Goal: Information Seeking & Learning: Find specific fact

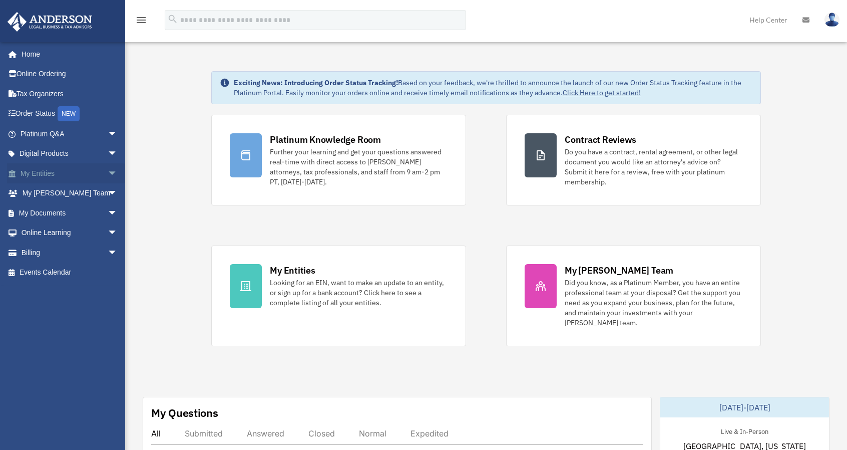
click at [108, 172] on span "arrow_drop_down" at bounding box center [118, 173] width 20 height 21
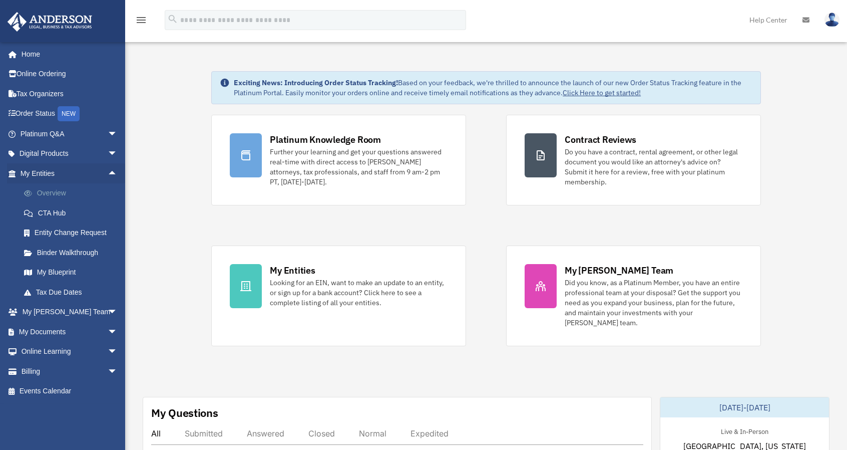
click at [49, 194] on link "Overview" at bounding box center [73, 193] width 119 height 20
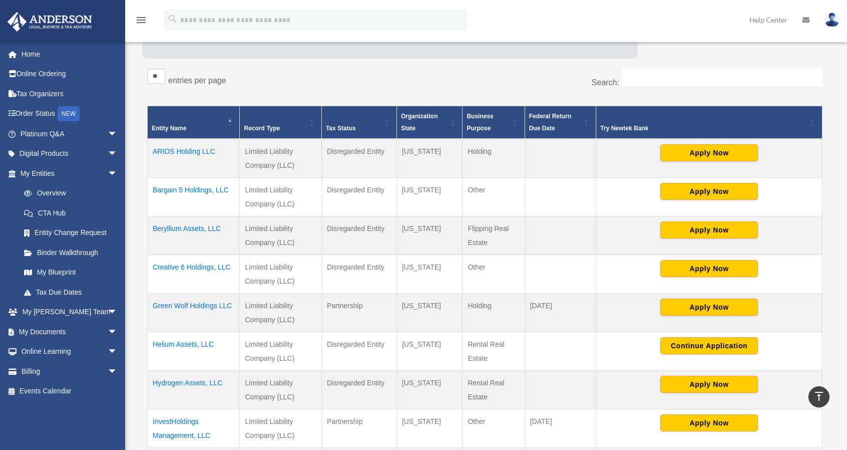
scroll to position [100, 0]
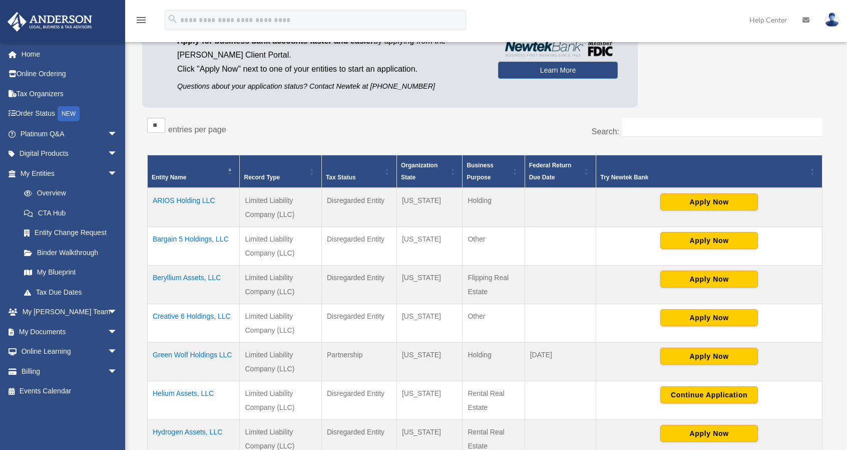
click at [206, 236] on td "Bargain 5 Holdings, LLC" at bounding box center [194, 245] width 92 height 39
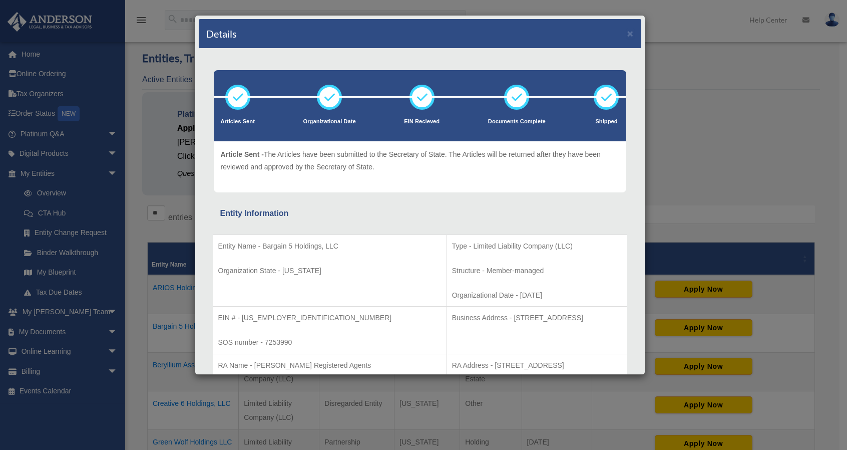
scroll to position [0, 0]
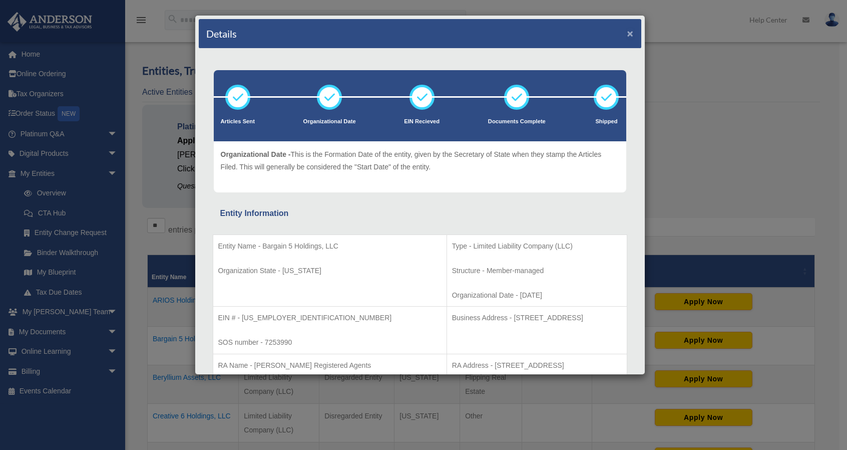
click at [627, 31] on button "×" at bounding box center [630, 33] width 7 height 11
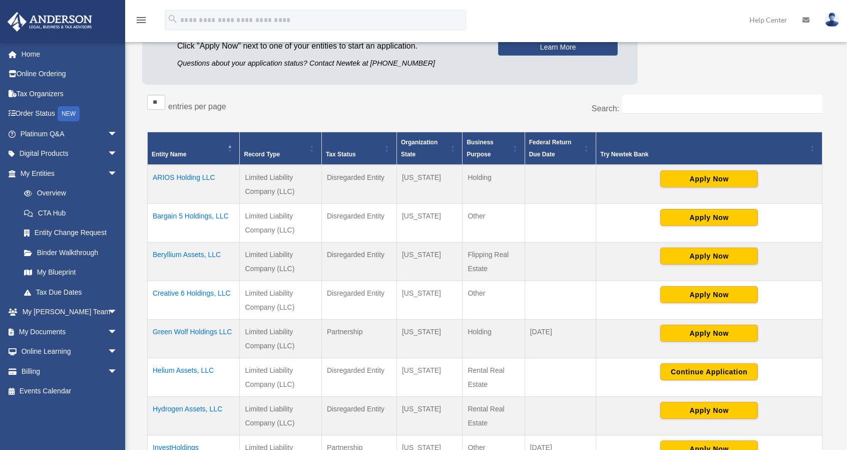
scroll to position [150, 0]
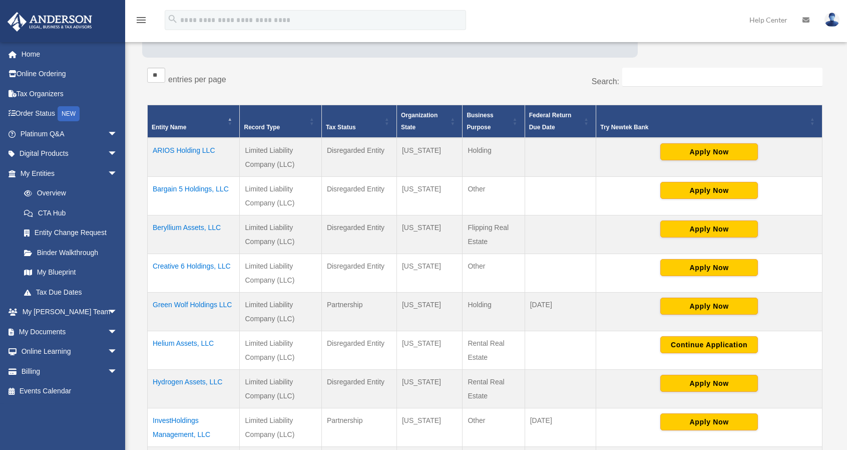
click at [198, 265] on td "Creative 6 Holdings, LLC" at bounding box center [194, 272] width 92 height 39
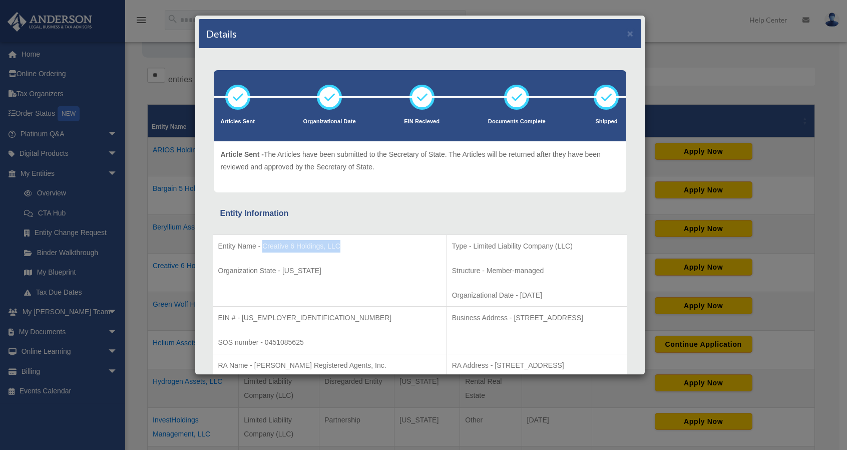
drag, startPoint x: 262, startPoint y: 244, endPoint x: 339, endPoint y: 245, distance: 77.6
click at [339, 245] on p "Entity Name - Creative 6 Holdings, LLC" at bounding box center [329, 246] width 223 height 13
copy p "Creative 6 Holdings, LLC"
drag, startPoint x: 218, startPoint y: 270, endPoint x: 305, endPoint y: 271, distance: 87.1
click at [318, 268] on p "Organization State - [US_STATE]" at bounding box center [329, 270] width 223 height 13
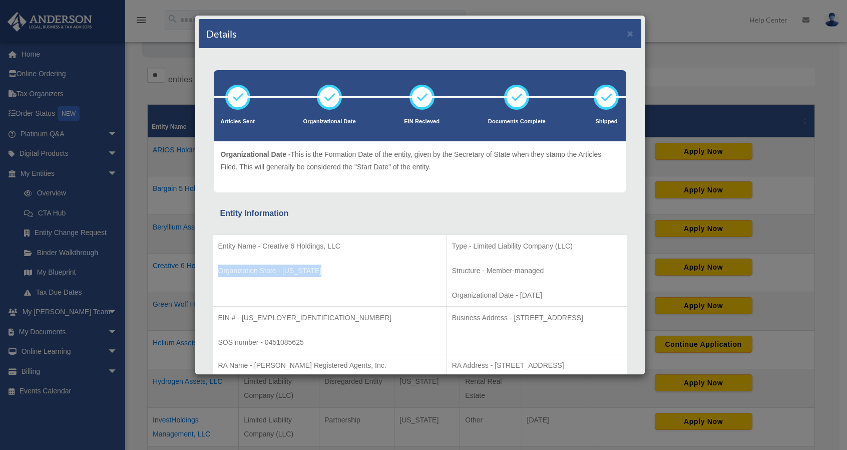
copy p "Organization State - [US_STATE]"
click at [321, 270] on p "Organization State - [US_STATE]" at bounding box center [329, 270] width 223 height 13
click at [292, 271] on p "Organization State - [US_STATE]" at bounding box center [329, 270] width 223 height 13
drag, startPoint x: 333, startPoint y: 269, endPoint x: 230, endPoint y: 248, distance: 105.2
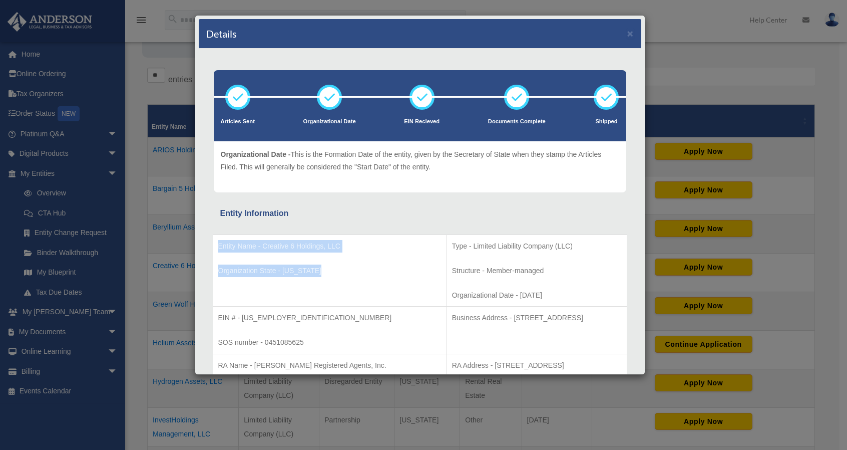
copy div "Entity Name - Creative 6 Holdings, LLC Organization State - [US_STATE]"
click at [342, 261] on td "Entity Name - Creative 6 Holdings, LLC Organization State - [US_STATE]" at bounding box center [330, 270] width 234 height 72
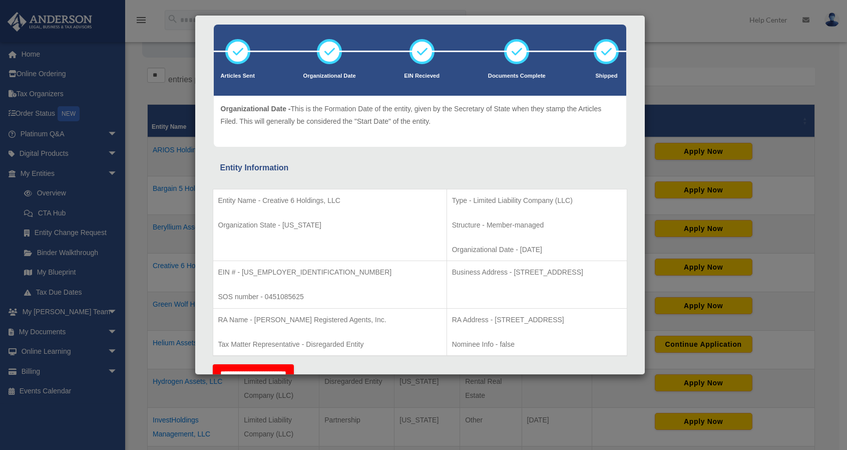
scroll to position [50, 0]
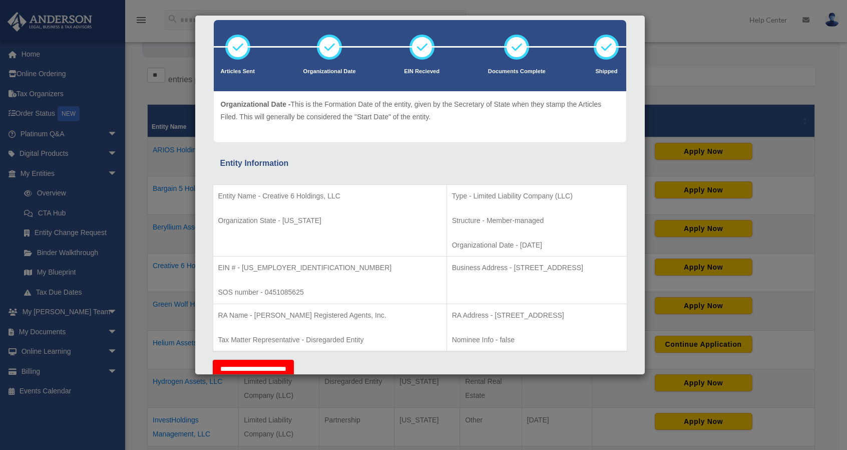
drag, startPoint x: 482, startPoint y: 243, endPoint x: 374, endPoint y: 197, distance: 116.6
click at [447, 197] on td "Type - Limited Liability Company (LLC) Structure - Member-managed Organizationa…" at bounding box center [537, 220] width 180 height 72
copy td "Type - Limited Liability Company (LLC) Structure - Member-managed Organizationa…"
click at [321, 282] on td "EIN # - [US_EMPLOYER_IDENTIFICATION_NUMBER] SOS number - 0451085625" at bounding box center [330, 280] width 234 height 48
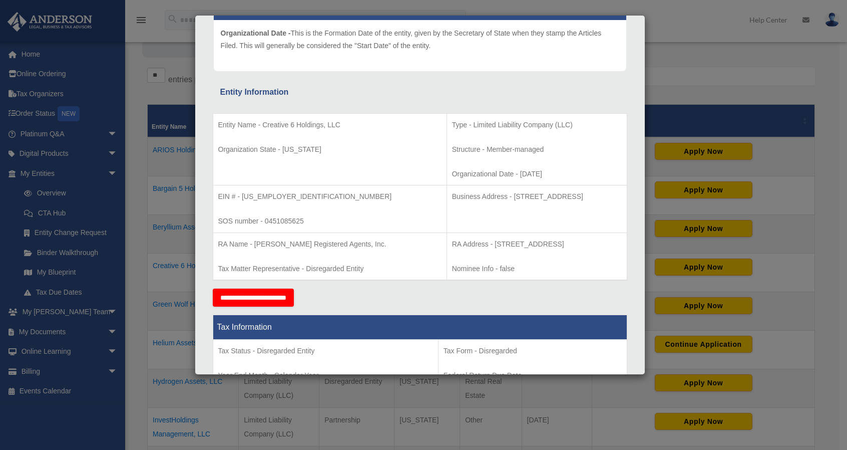
scroll to position [150, 0]
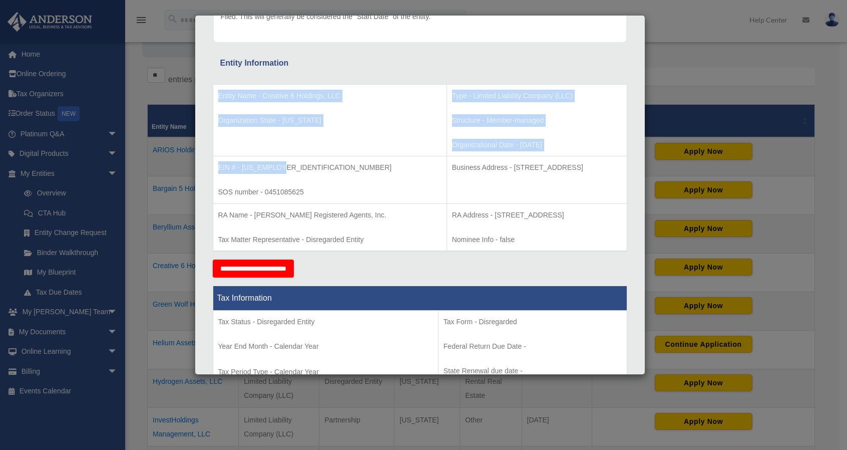
drag, startPoint x: 287, startPoint y: 165, endPoint x: 210, endPoint y: 160, distance: 77.8
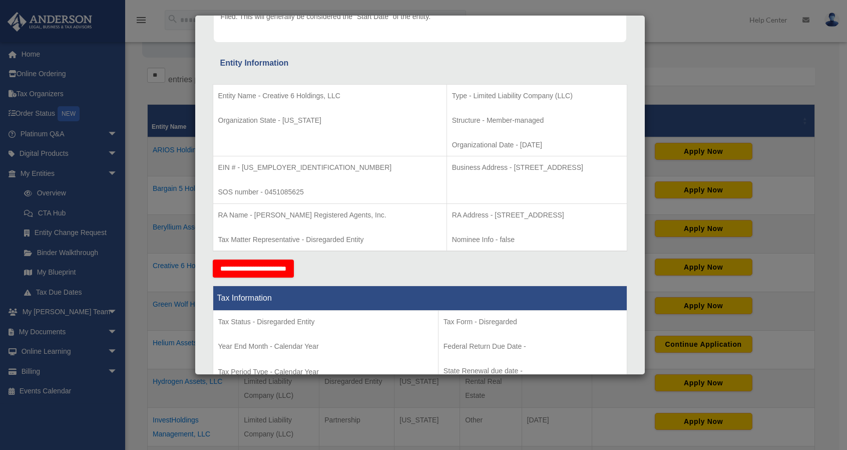
click at [272, 177] on td "EIN # - [US_EMPLOYER_IDENTIFICATION_NUMBER] SOS number - 0451085625" at bounding box center [330, 180] width 234 height 48
drag, startPoint x: 283, startPoint y: 163, endPoint x: 231, endPoint y: 168, distance: 52.3
click at [219, 170] on p "EIN # - [US_EMPLOYER_IDENTIFICATION_NUMBER]" at bounding box center [329, 167] width 223 height 13
copy p "EIN # - [US_EMPLOYER_IDENTIFICATION_NUMBER]"
click at [335, 179] on td "EIN # - [US_EMPLOYER_IDENTIFICATION_NUMBER] SOS number - 0451085625" at bounding box center [330, 180] width 234 height 48
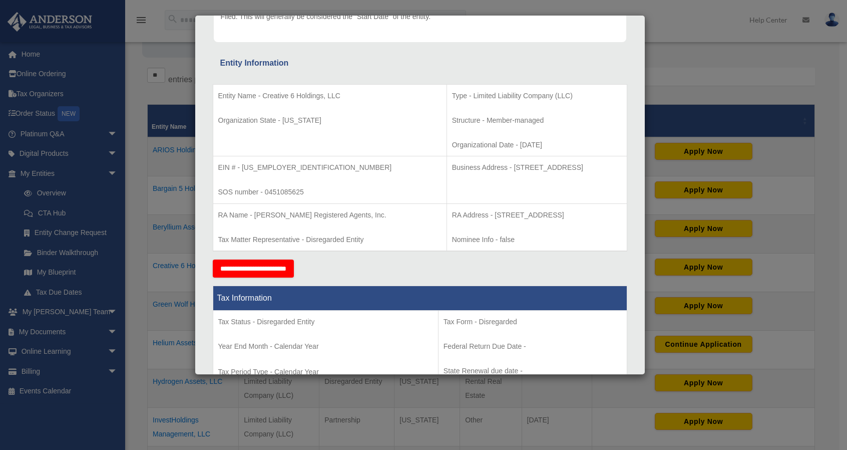
drag, startPoint x: 375, startPoint y: 165, endPoint x: 616, endPoint y: 166, distance: 241.3
click at [616, 166] on td "Business Address - [STREET_ADDRESS]" at bounding box center [537, 180] width 180 height 48
copy p "Business Address - [STREET_ADDRESS]"
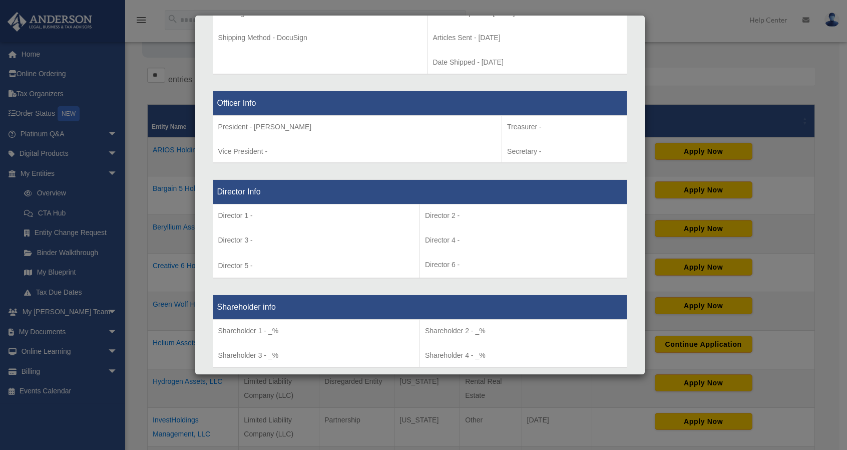
scroll to position [569, 0]
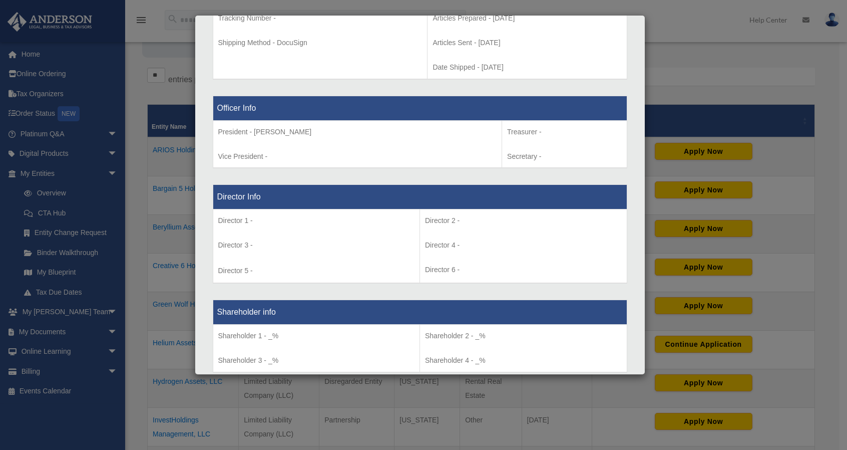
click at [730, 81] on div "Details × Articles Sent Organizational Date" at bounding box center [423, 225] width 847 height 450
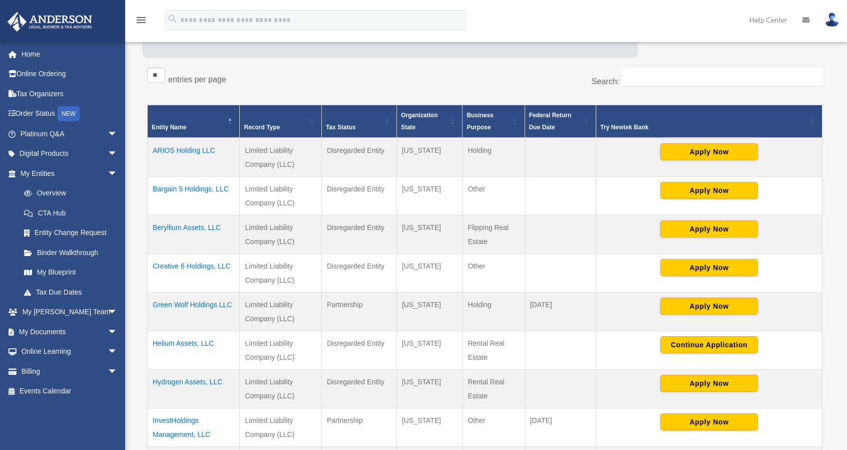
click at [195, 188] on td "Bargain 5 Holdings, LLC" at bounding box center [194, 195] width 92 height 39
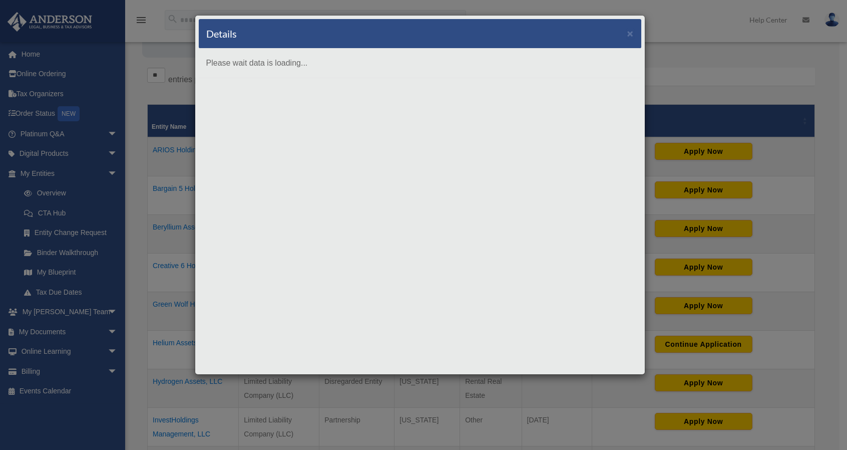
scroll to position [0, 0]
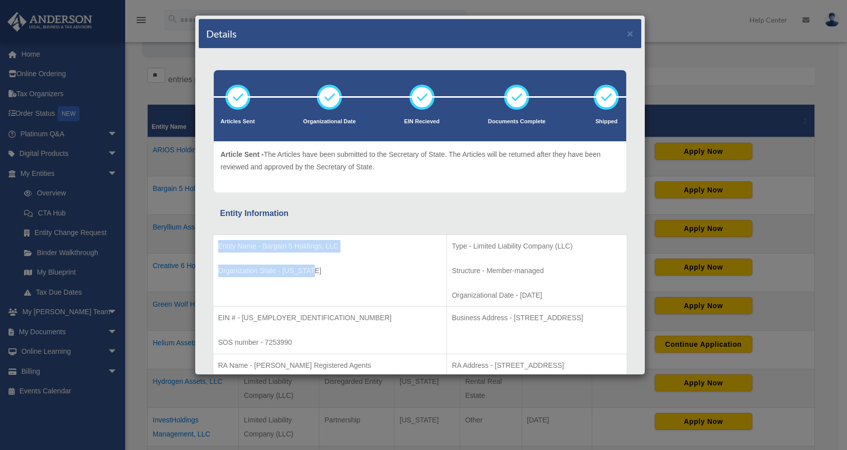
drag, startPoint x: 328, startPoint y: 273, endPoint x: 237, endPoint y: 242, distance: 96.3
copy div "Entity Name - Bargain 5 Holdings, LLC Organization State - [US_STATE]"
click at [323, 295] on td "Entity Name - Bargain 5 Holdings, LLC Organization State - [US_STATE]" at bounding box center [330, 270] width 234 height 72
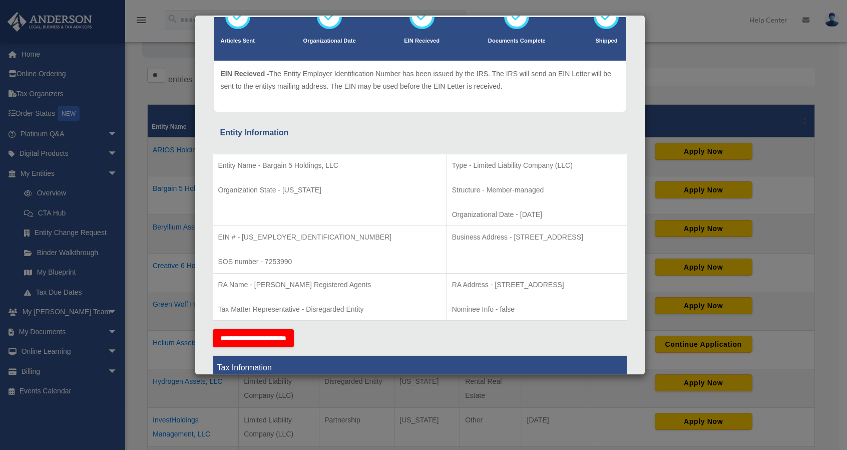
scroll to position [100, 0]
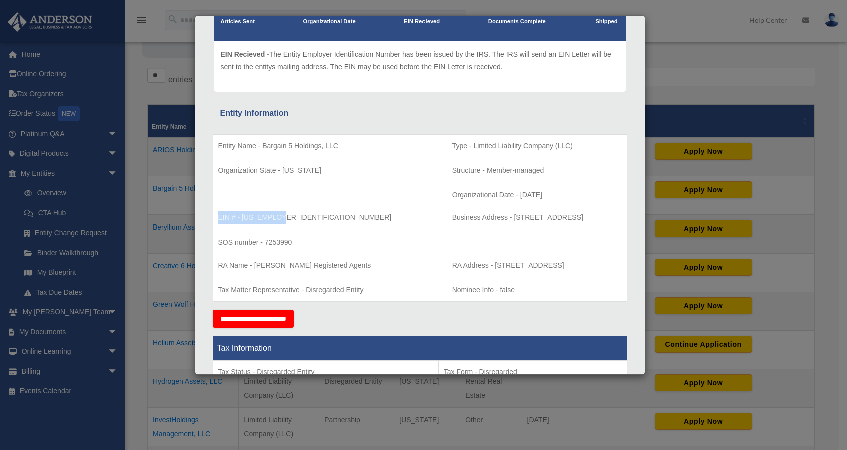
drag, startPoint x: 282, startPoint y: 214, endPoint x: 226, endPoint y: 219, distance: 56.8
click at [215, 216] on td "EIN # - [US_EMPLOYER_IDENTIFICATION_NUMBER] SOS number - 7253990" at bounding box center [330, 230] width 234 height 48
copy p "EIN # - [US_EMPLOYER_IDENTIFICATION_NUMBER]"
click at [327, 229] on td "EIN # - [US_EMPLOYER_IDENTIFICATION_NUMBER] SOS number - 7253990" at bounding box center [330, 230] width 234 height 48
drag, startPoint x: 615, startPoint y: 218, endPoint x: 372, endPoint y: 224, distance: 242.9
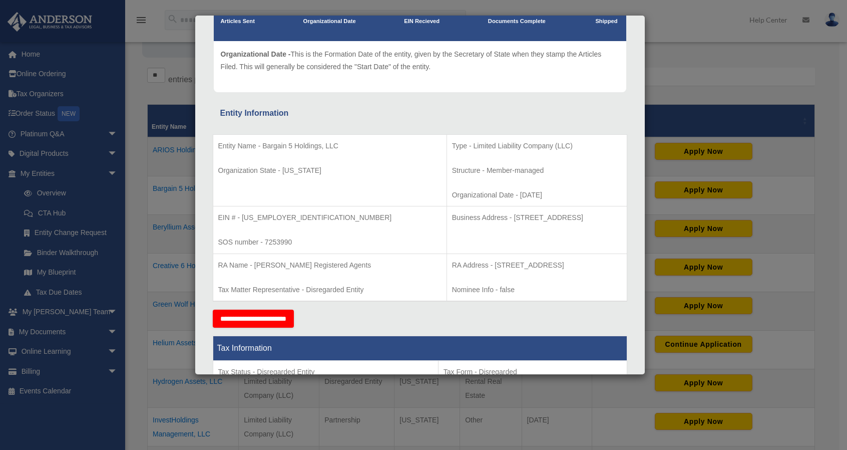
click at [447, 224] on td "Business Address - [STREET_ADDRESS]" at bounding box center [537, 230] width 180 height 48
copy p "Business Address - [STREET_ADDRESS]"
drag, startPoint x: 468, startPoint y: 194, endPoint x: 361, endPoint y: 149, distance: 115.5
click at [361, 149] on tr "Entity Name - Bargain 5 Holdings, LLC Organization State - [US_STATE] Type - Li…" at bounding box center [420, 170] width 414 height 72
click at [452, 189] on p "Organizational Date - [DATE]" at bounding box center [537, 195] width 170 height 13
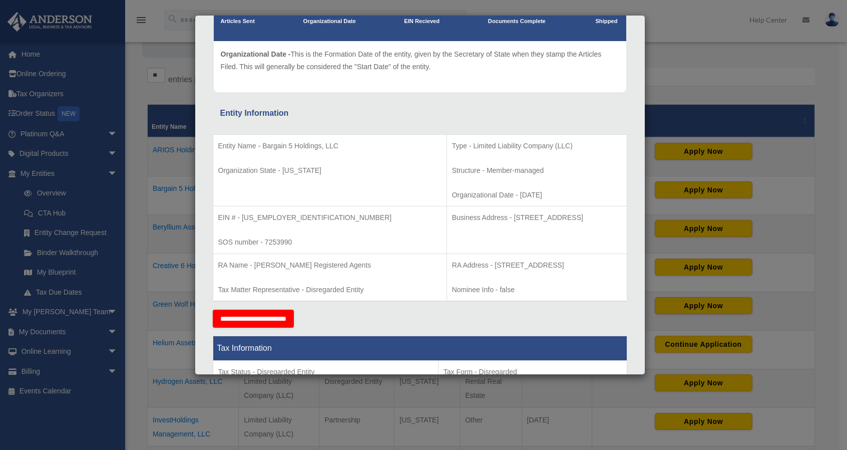
drag, startPoint x: 484, startPoint y: 192, endPoint x: 375, endPoint y: 147, distance: 117.3
click at [447, 147] on td "Type - Limited Liability Company (LLC) Structure - Member-managed Organizationa…" at bounding box center [537, 170] width 180 height 72
copy td "Type - Limited Liability Company (LLC) Structure - Member-managed Organizationa…"
